Goal: Navigation & Orientation: Find specific page/section

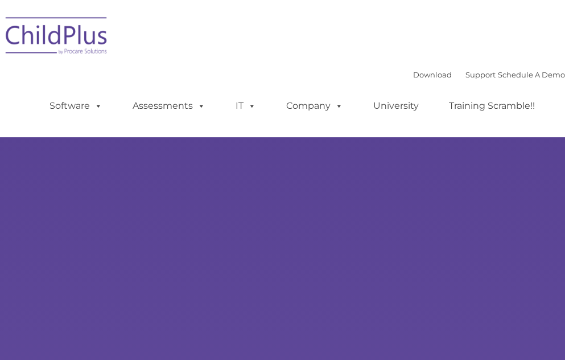
type input ""
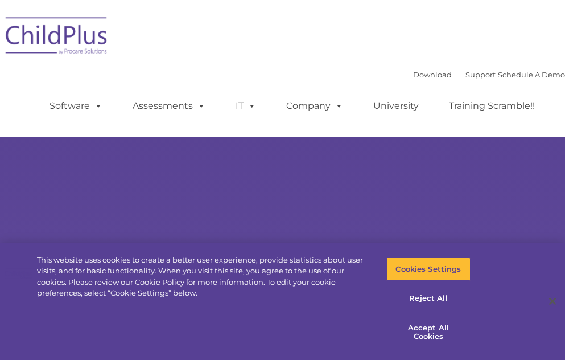
select select "MEDIUM"
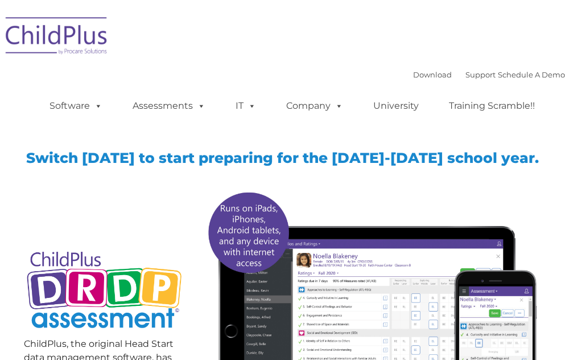
type input ""
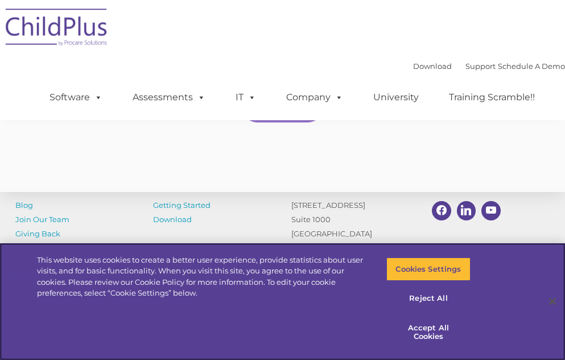
scroll to position [2069, 0]
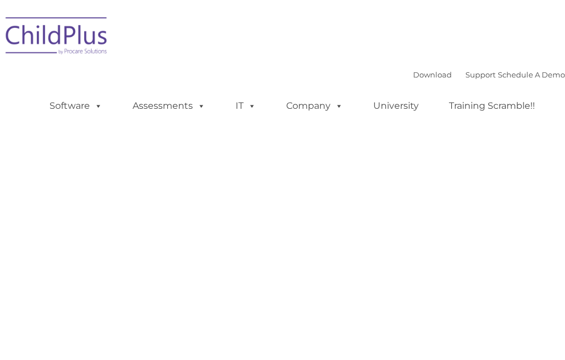
type input ""
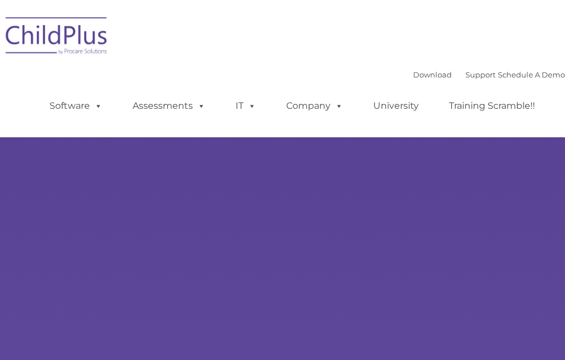
type input ""
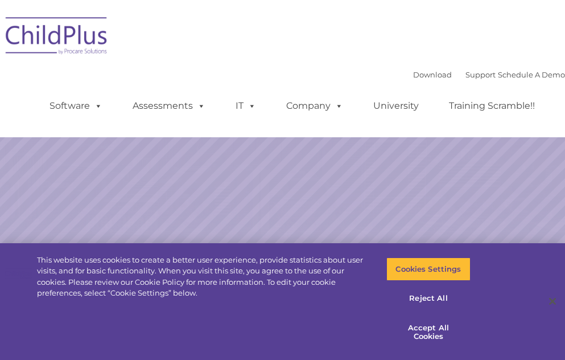
select select "MEDIUM"
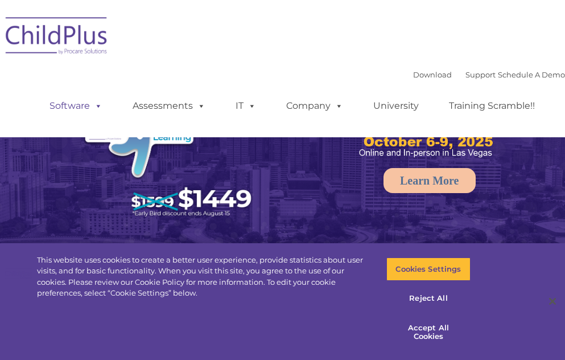
click at [76, 110] on link "Software" at bounding box center [76, 106] width 76 height 23
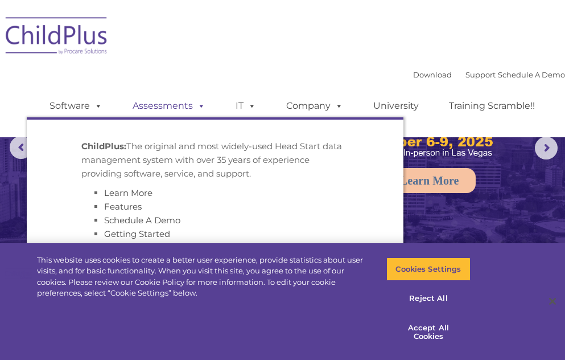
click at [147, 101] on link "Assessments" at bounding box center [169, 106] width 96 height 23
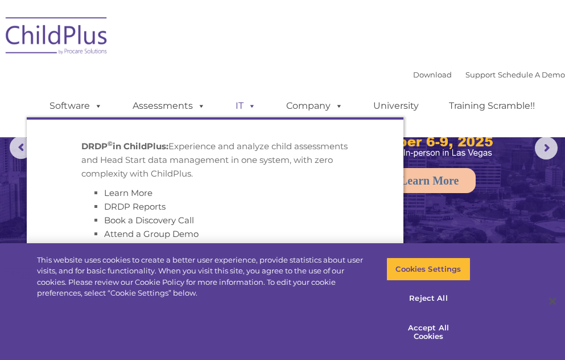
click at [247, 103] on span at bounding box center [250, 105] width 13 height 11
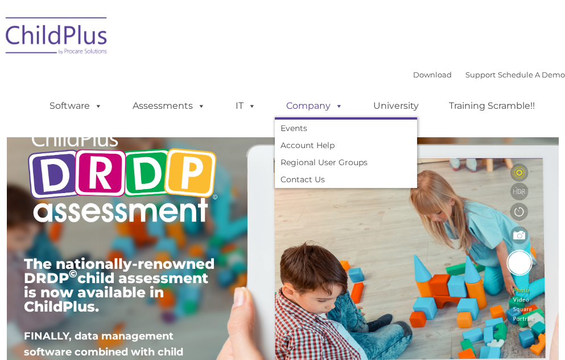
click at [308, 106] on link "Company" at bounding box center [315, 106] width 80 height 23
type input ""
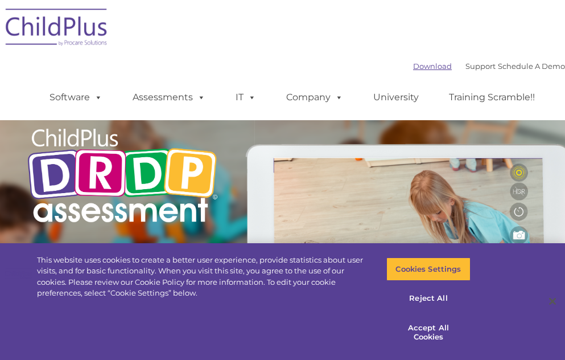
click at [420, 68] on link "Download" at bounding box center [432, 65] width 39 height 9
